Goal: Transaction & Acquisition: Purchase product/service

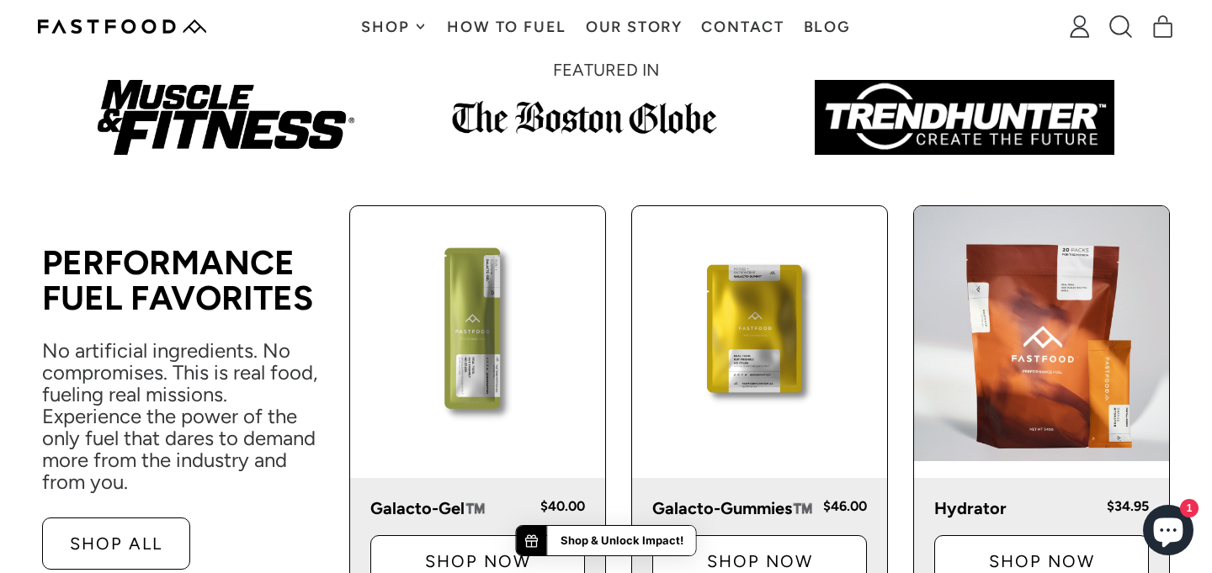
scroll to position [815, 0]
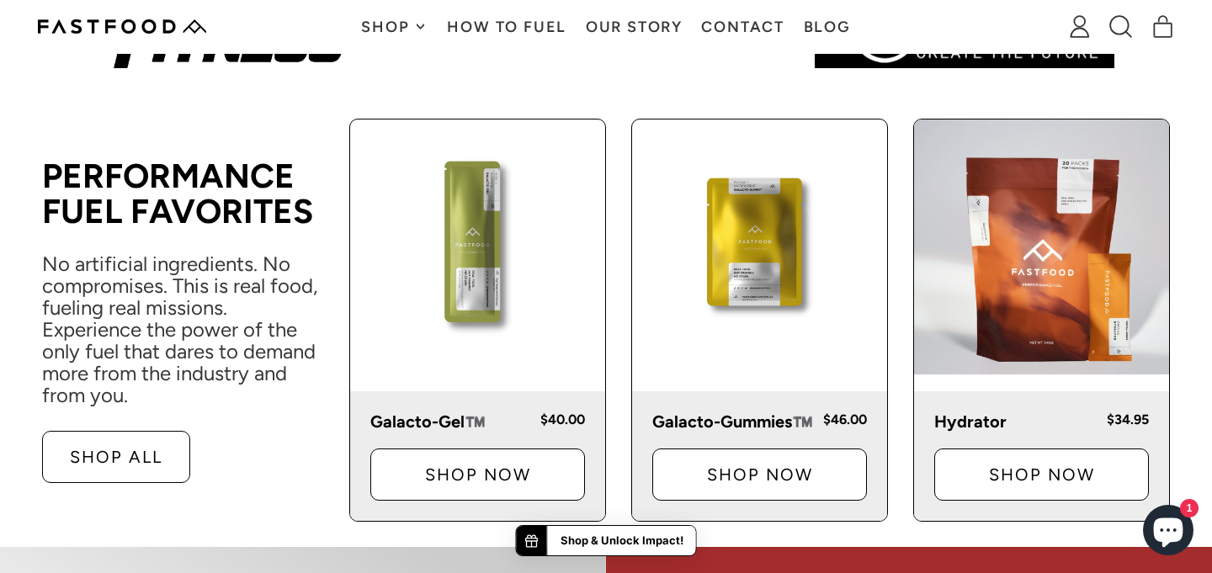
click at [1003, 273] on img at bounding box center [1041, 246] width 255 height 255
click at [1022, 269] on img at bounding box center [1041, 246] width 255 height 255
click at [1027, 475] on p "Shop Now" at bounding box center [1041, 474] width 159 height 17
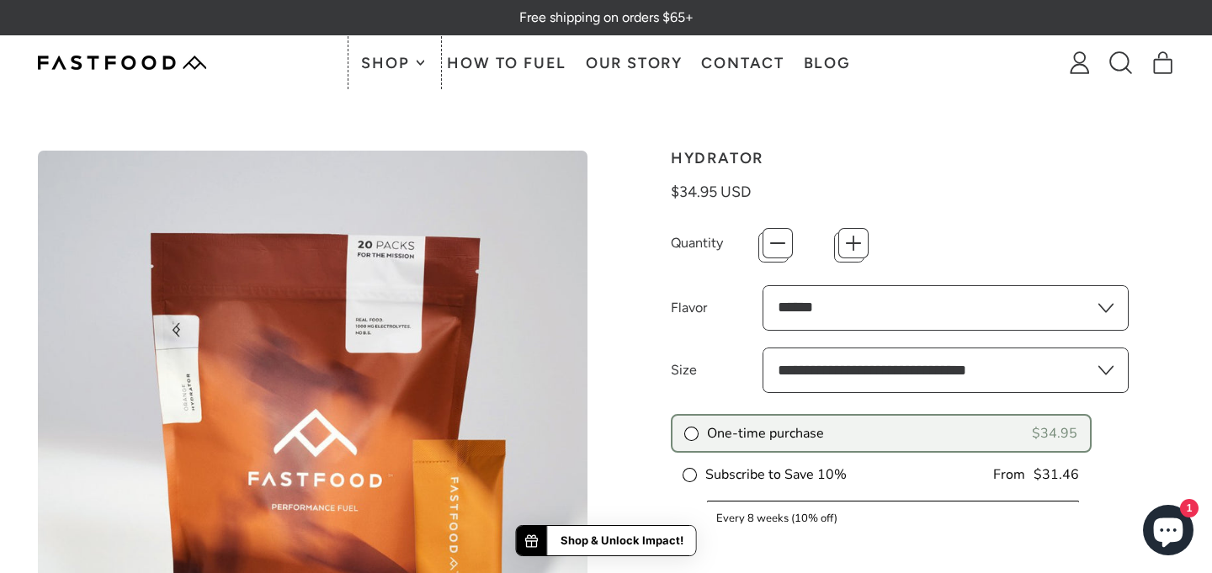
click at [421, 61] on icon at bounding box center [421, 63] width 8 height 8
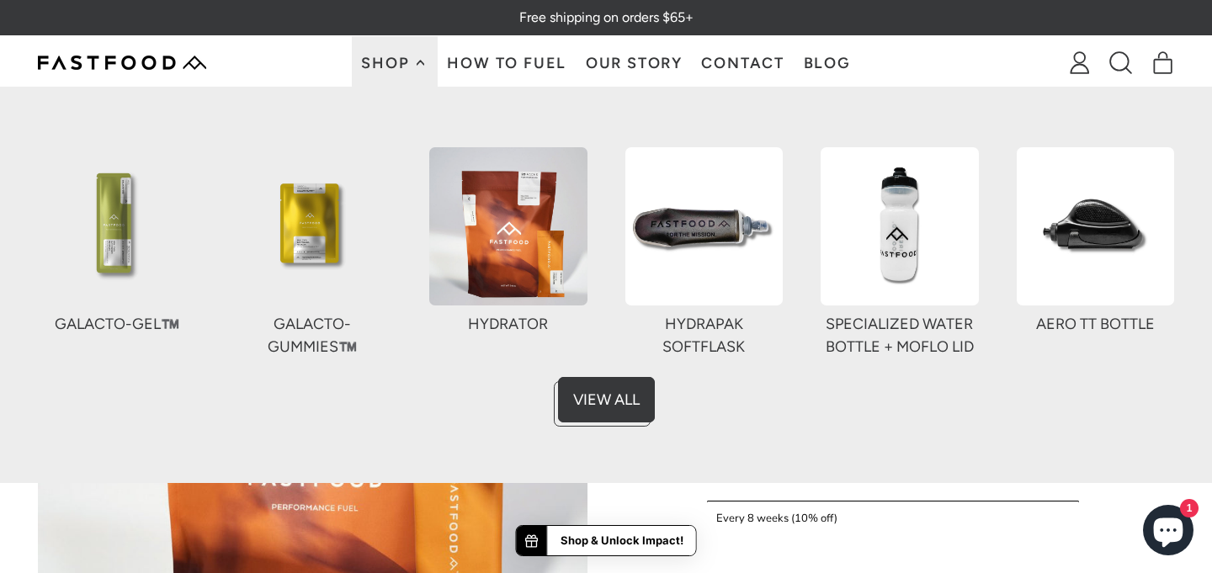
click at [352, 196] on img at bounding box center [313, 226] width 158 height 158
